Goal: Navigation & Orientation: Find specific page/section

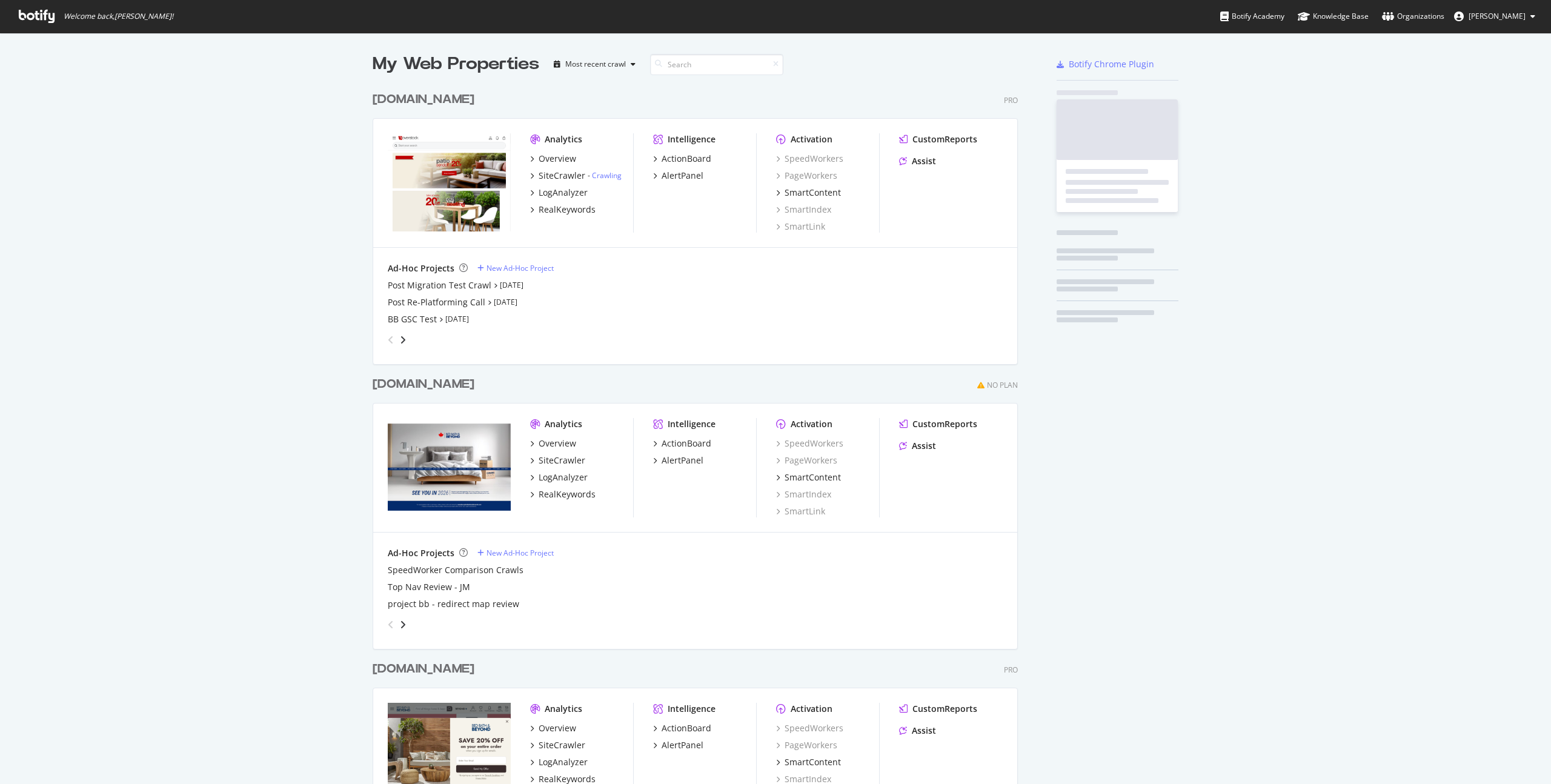
scroll to position [784, 1551]
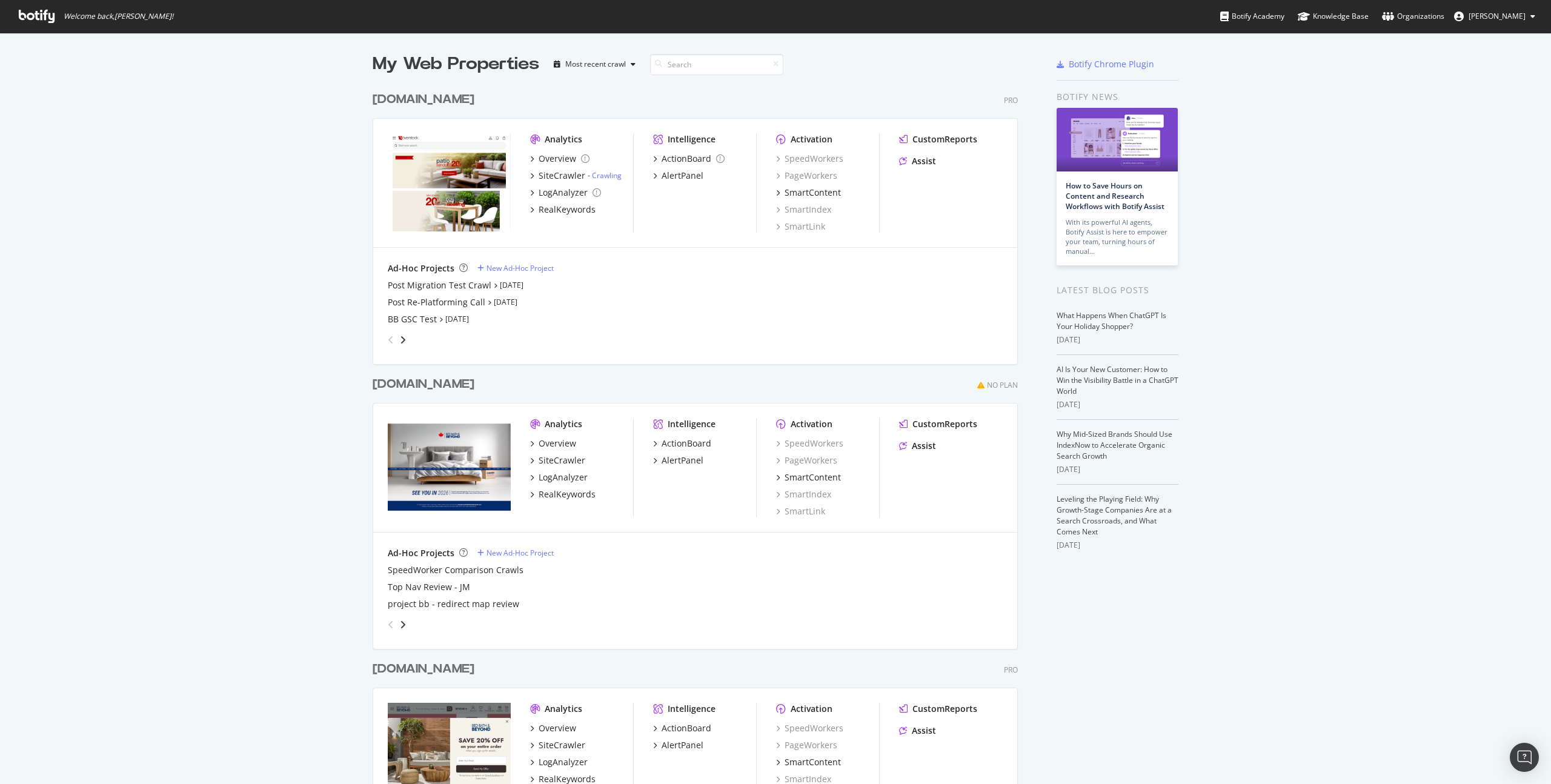
click at [560, 138] on div "Analytics" at bounding box center [563, 139] width 38 height 12
click at [562, 174] on div "SiteCrawler" at bounding box center [562, 175] width 47 height 12
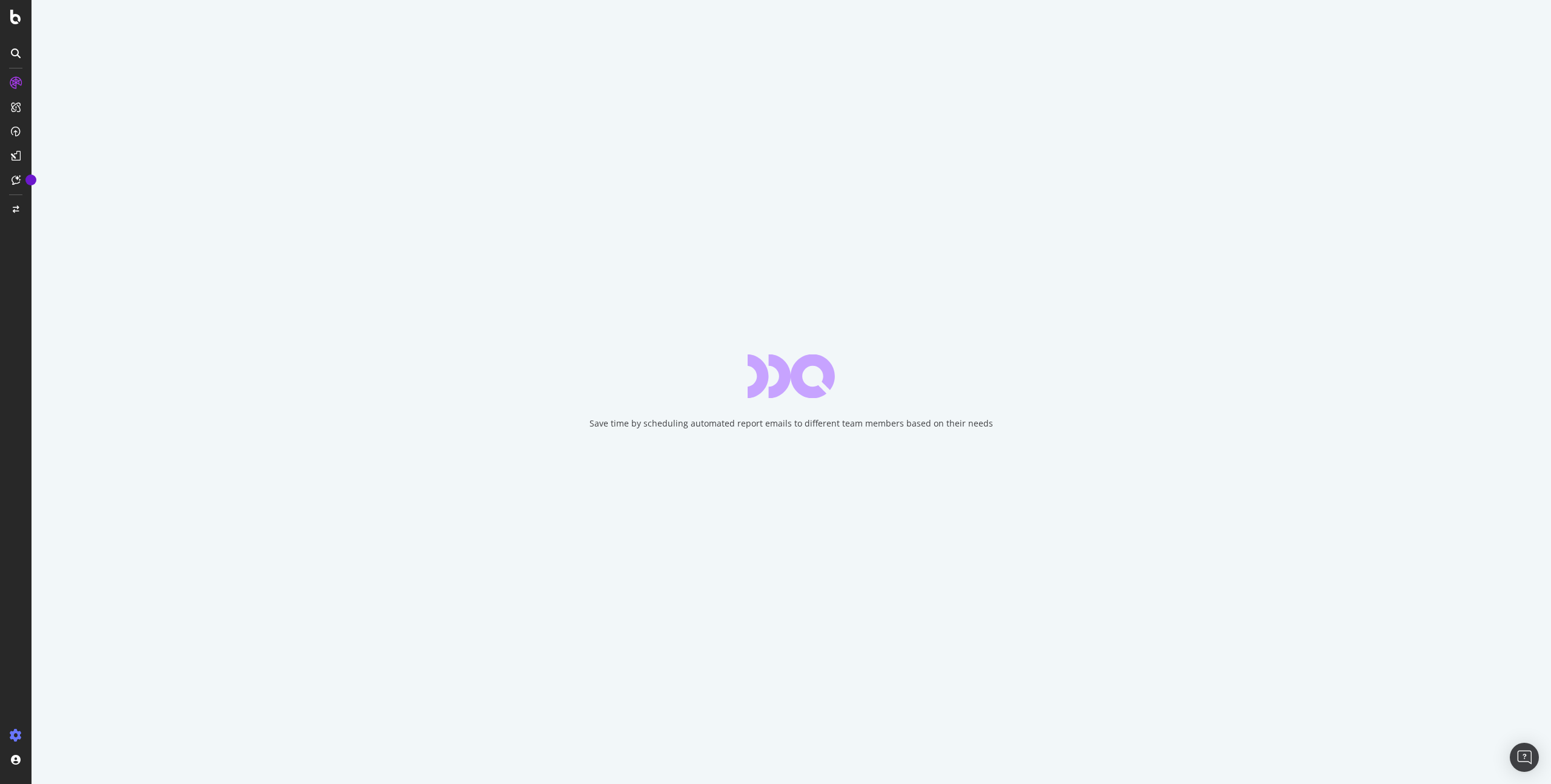
click at [6, 734] on div at bounding box center [16, 735] width 29 height 20
click at [15, 734] on icon at bounding box center [15, 735] width 12 height 12
click at [81, 687] on div "Settings Project settings Crawl Manager Configure and access your website analy…" at bounding box center [112, 705] width 169 height 89
click at [89, 676] on div "Settings Project settings" at bounding box center [112, 675] width 160 height 22
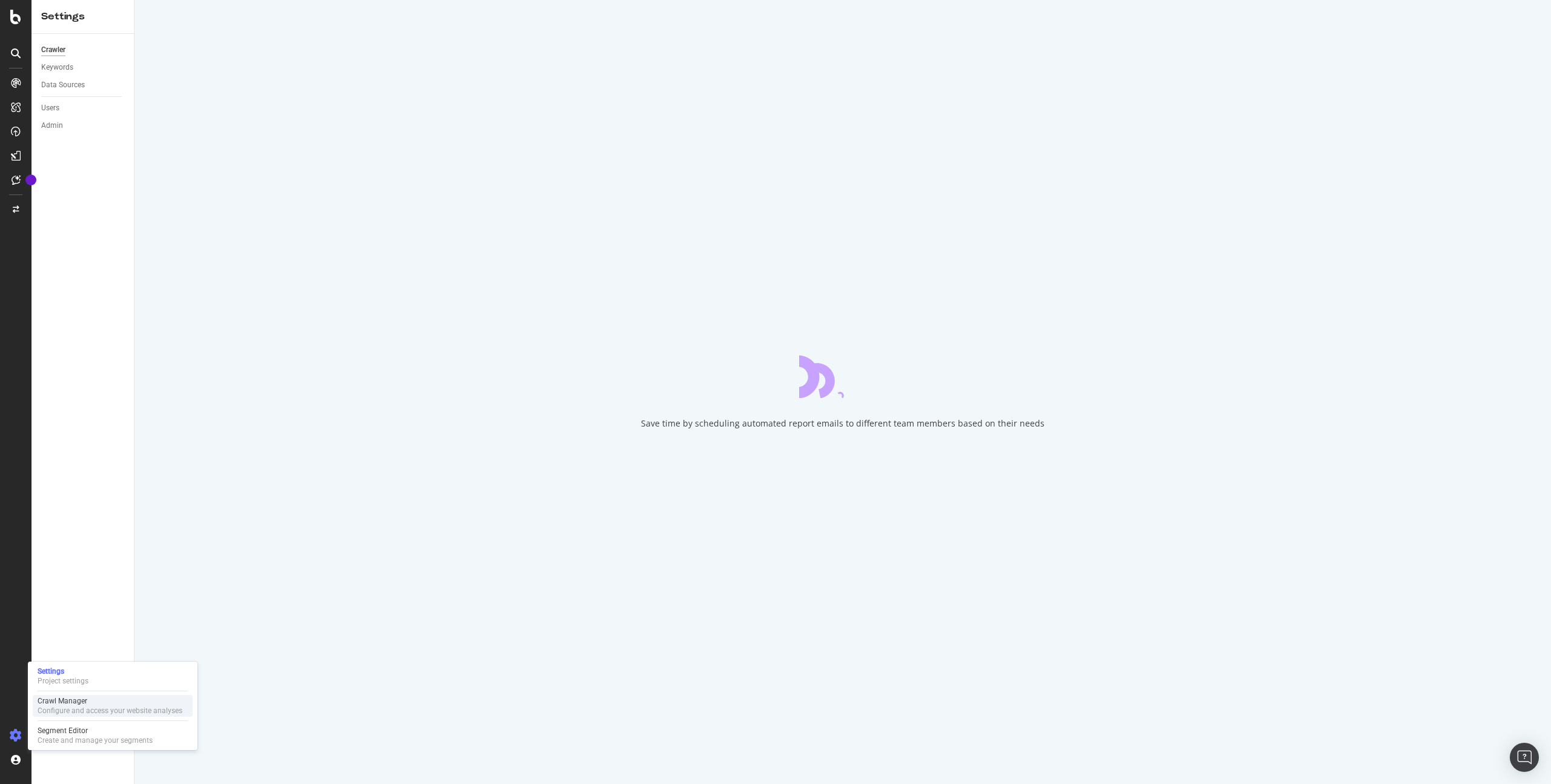
click at [98, 709] on div "Configure and access your website analyses" at bounding box center [110, 711] width 145 height 10
